Goal: Navigation & Orientation: Find specific page/section

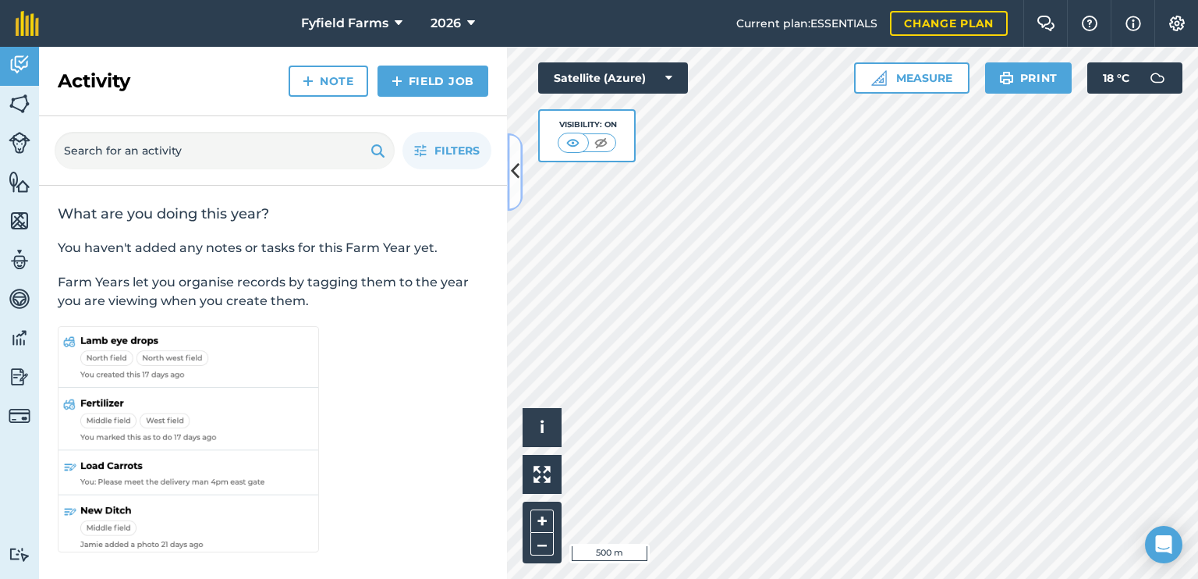
click at [509, 179] on button at bounding box center [515, 172] width 16 height 78
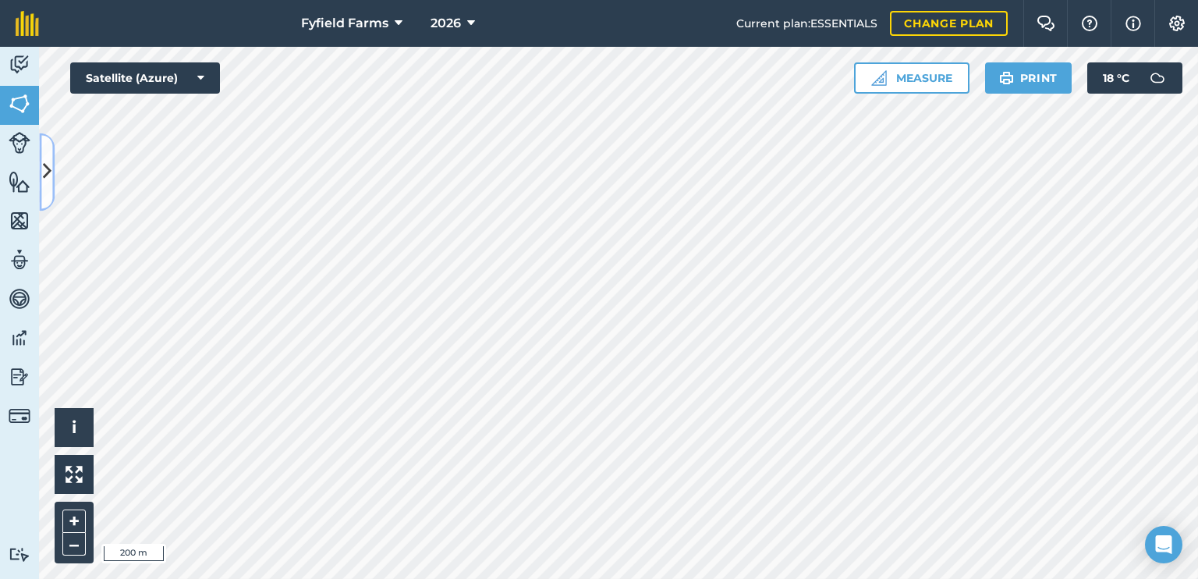
click at [52, 170] on button at bounding box center [47, 172] width 16 height 78
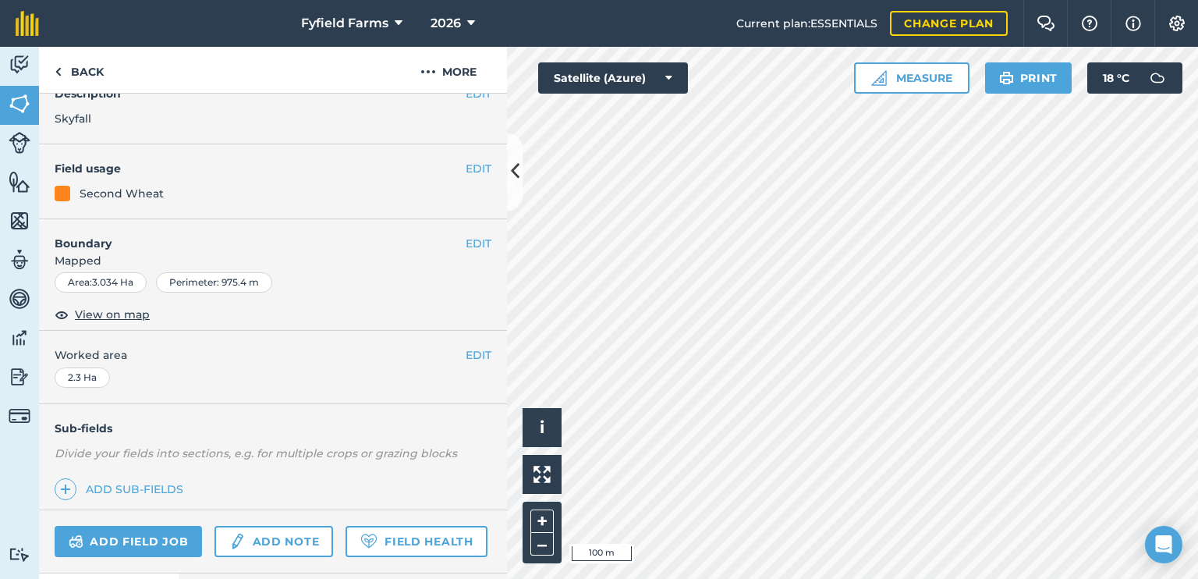
scroll to position [85, 0]
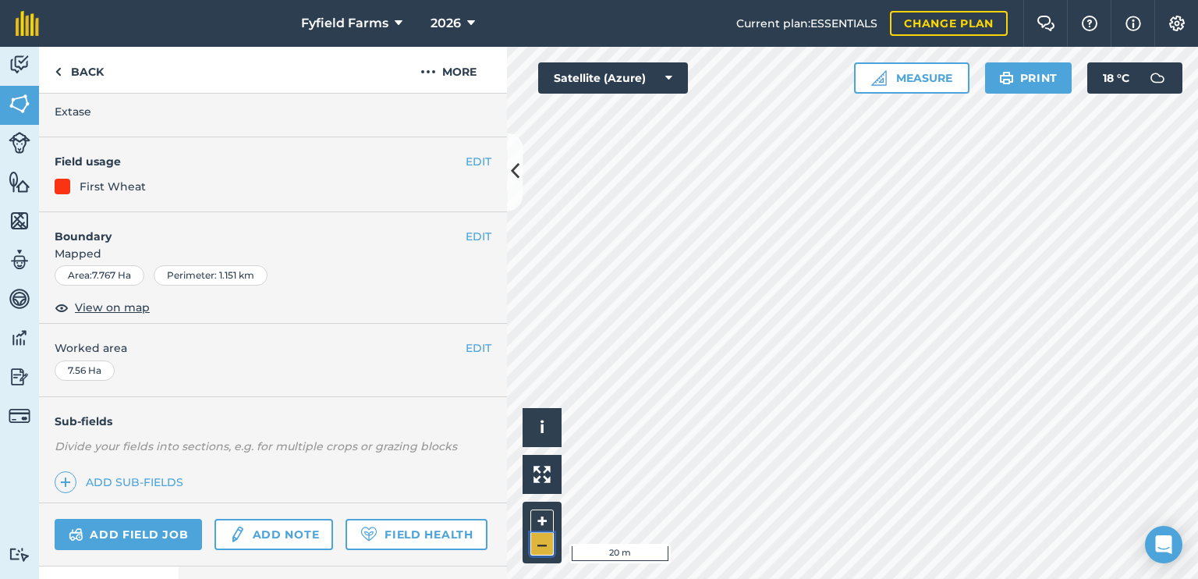
click at [542, 542] on button "–" at bounding box center [541, 544] width 23 height 23
click at [543, 542] on button "–" at bounding box center [541, 544] width 23 height 23
click at [650, 0] on html "Fyfield Farms 2026 Current plan : ESSENTIALS Change plan Farm Chat Help Info Se…" at bounding box center [599, 289] width 1198 height 579
click at [873, 23] on div "Fyfield Farms 2026 Current plan : ESSENTIALS Change plan Farm Chat Help Info Se…" at bounding box center [599, 289] width 1198 height 579
click at [786, 15] on div "Fyfield Farms 2026 Current plan : ESSENTIALS Change plan Farm Chat Help Info Se…" at bounding box center [599, 289] width 1198 height 579
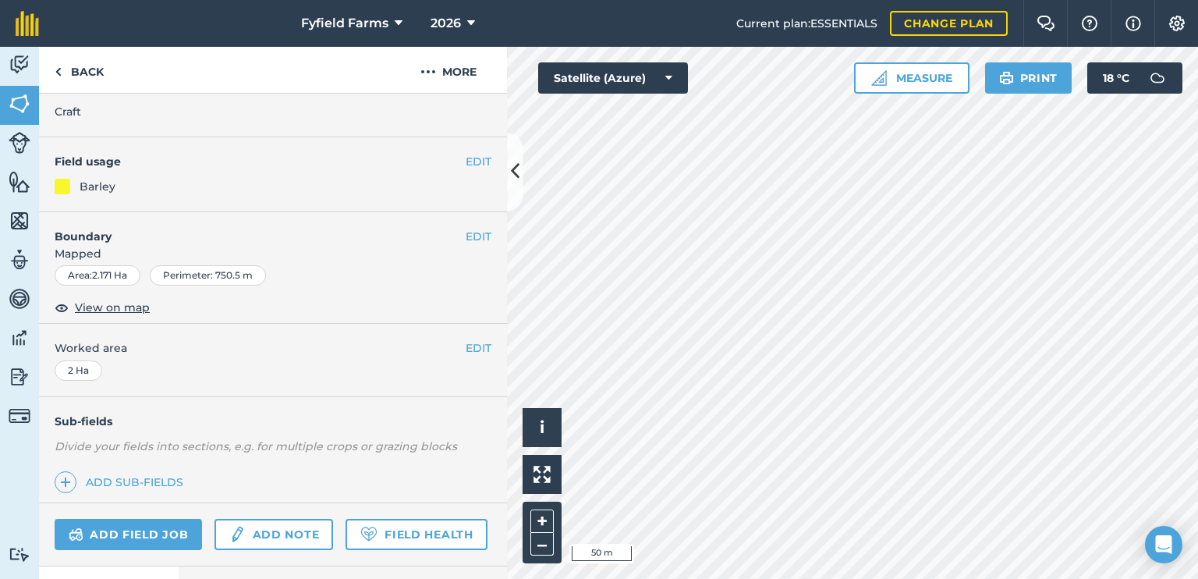
click at [1107, 82] on div "Hello i © 2025 TomTom, Microsoft 50 m + – Satellite (Azure) Measure Print 18 ° C" at bounding box center [852, 313] width 691 height 532
click at [627, 66] on div "Hello i © 2025 TomTom, Microsoft 50 m + – Satellite (Azure) Measure Print 18 ° C" at bounding box center [852, 313] width 691 height 532
click at [521, 170] on button at bounding box center [515, 172] width 16 height 78
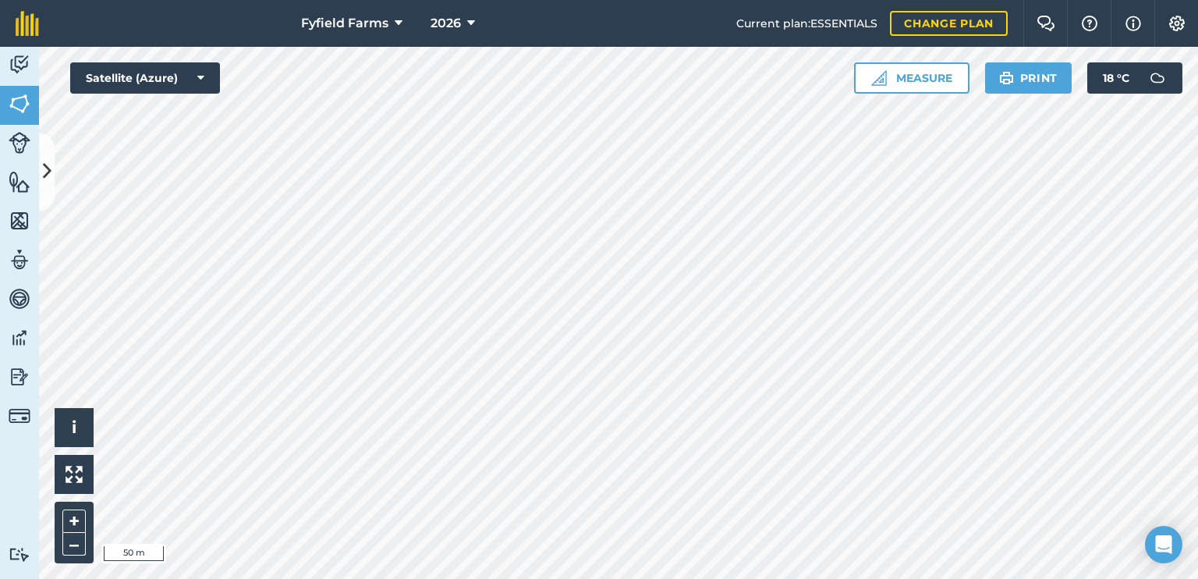
click at [839, 578] on html "Fyfield Farms 2026 Current plan : ESSENTIALS Change plan Farm Chat Help Info Se…" at bounding box center [599, 289] width 1198 height 579
click at [75, 544] on button "–" at bounding box center [73, 544] width 23 height 23
click at [45, 168] on icon at bounding box center [47, 171] width 9 height 27
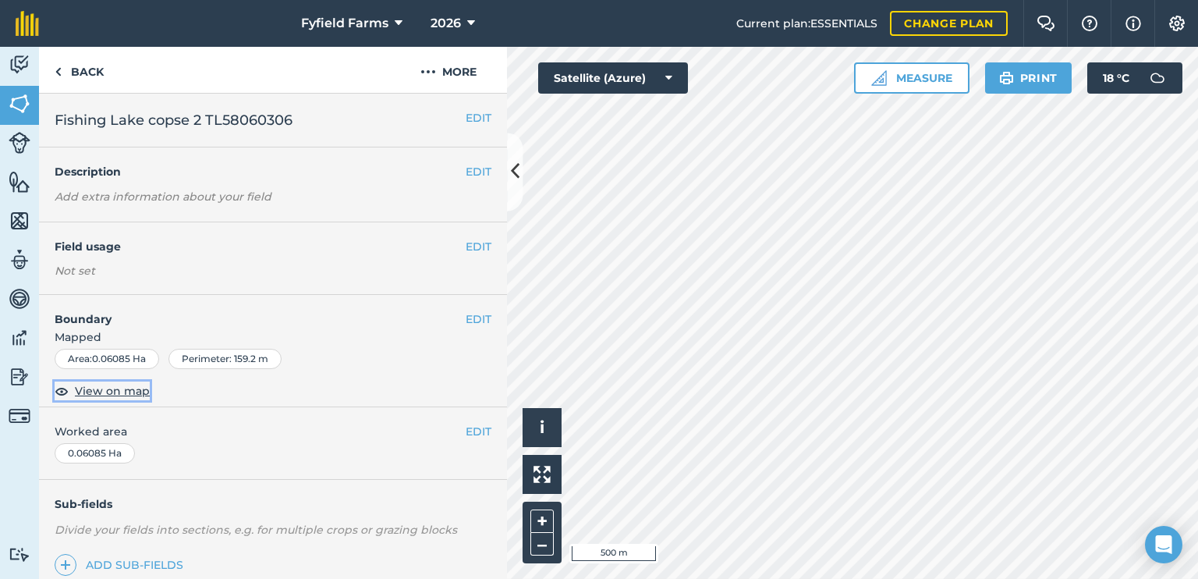
click at [97, 389] on span "View on map" at bounding box center [112, 390] width 75 height 17
click at [468, 118] on button "EDIT" at bounding box center [479, 117] width 26 height 17
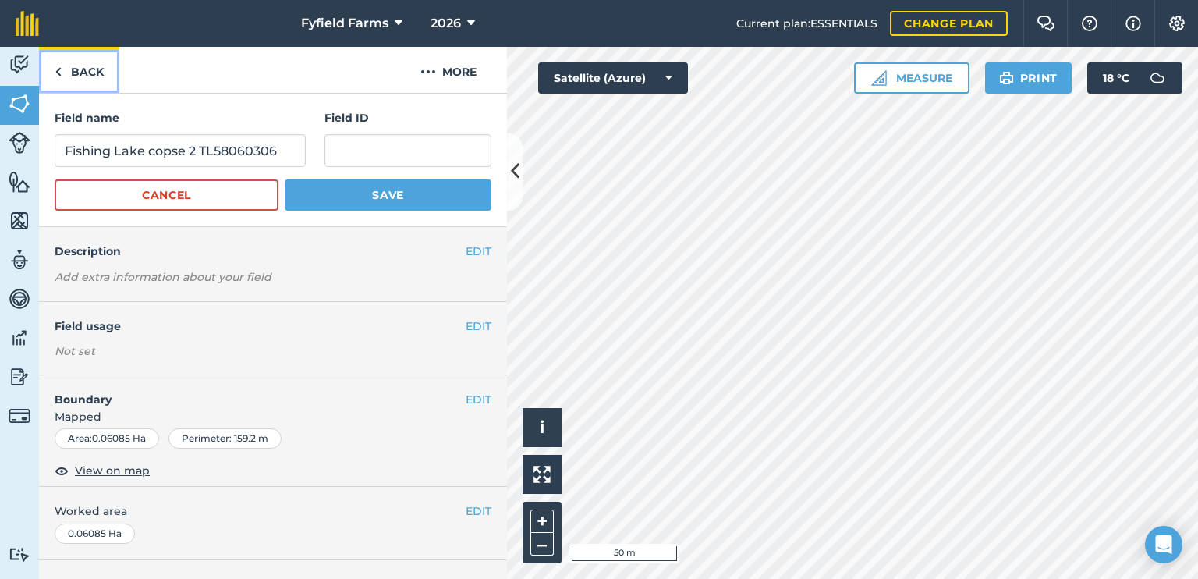
click at [59, 73] on img at bounding box center [58, 71] width 7 height 19
click at [515, 168] on icon at bounding box center [515, 171] width 9 height 27
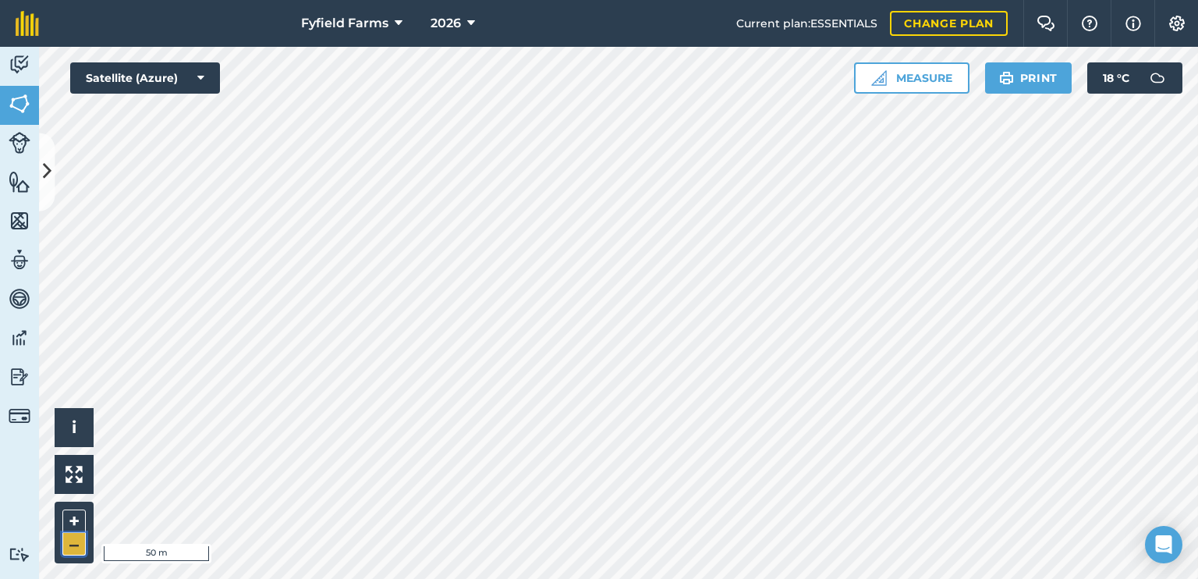
click at [75, 543] on button "–" at bounding box center [73, 544] width 23 height 23
click at [1180, 24] on img at bounding box center [1176, 24] width 19 height 16
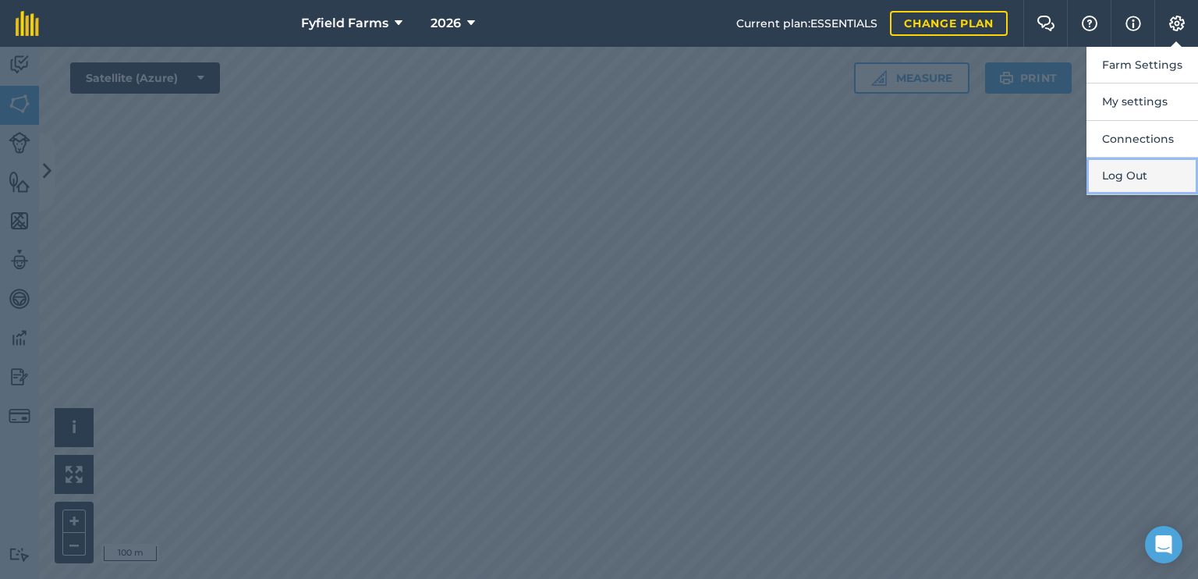
click at [1114, 182] on button "Log Out" at bounding box center [1142, 176] width 112 height 37
